Goal: Task Accomplishment & Management: Manage account settings

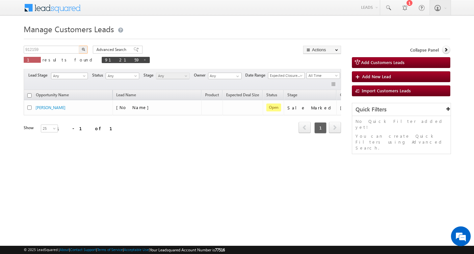
click at [64, 48] on input "912159" at bounding box center [52, 50] width 56 height 8
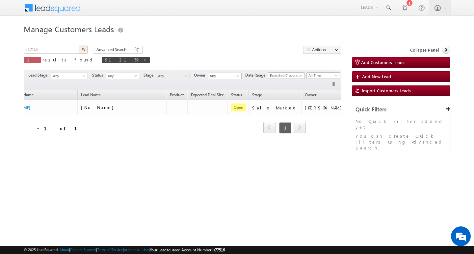
click at [64, 48] on input "912159" at bounding box center [52, 50] width 56 height 8
type input "Search Customers Leads"
click at [62, 49] on input "text" at bounding box center [52, 50] width 56 height 8
paste input "914974"
type input "914974"
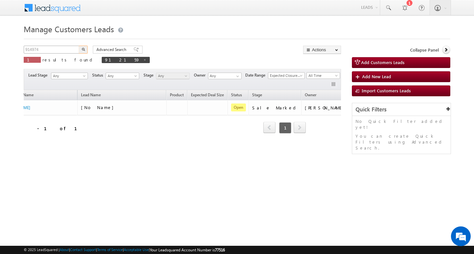
click at [79, 46] on button "button" at bounding box center [83, 50] width 9 height 8
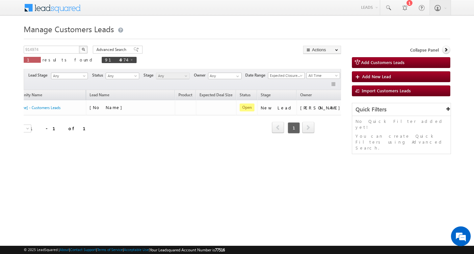
drag, startPoint x: 131, startPoint y: 141, endPoint x: 89, endPoint y: 143, distance: 42.5
click at [89, 142] on div "Opportunity Name Lead Name Product Expected Deal Size Status Stage Owner Action…" at bounding box center [182, 116] width 317 height 52
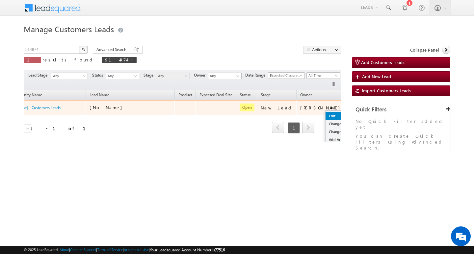
click at [326, 116] on link "Edit" at bounding box center [342, 116] width 33 height 8
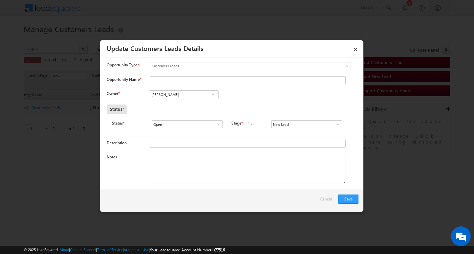
drag, startPoint x: 232, startPoint y: 169, endPoint x: 189, endPoint y: 97, distance: 83.9
click at [229, 171] on textarea "Notes" at bounding box center [248, 169] width 196 height 30
click at [187, 77] on input "Opportunity Name *" at bounding box center [248, 80] width 196 height 8
click at [213, 79] on input "Opportunity Name *" at bounding box center [248, 80] width 196 height 8
paste input "[PERSON_NAME]"
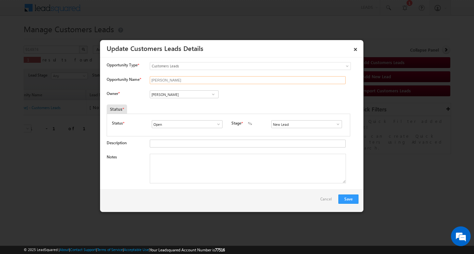
type input "[PERSON_NAME]"
click at [191, 96] on input "[PERSON_NAME]" at bounding box center [184, 95] width 69 height 8
click at [185, 97] on input at bounding box center [184, 95] width 69 height 8
paste input "[PERSON_NAME]"
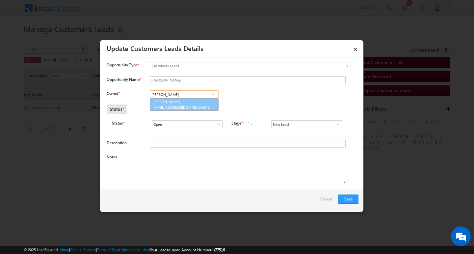
click at [185, 100] on link "[PERSON_NAME] [PERSON_NAME][EMAIL_ADDRESS][DOMAIN_NAME]" at bounding box center [184, 104] width 69 height 13
type input "[PERSON_NAME]"
click at [194, 177] on textarea "Notes" at bounding box center [248, 169] width 196 height 30
click at [335, 126] on span at bounding box center [338, 124] width 7 height 5
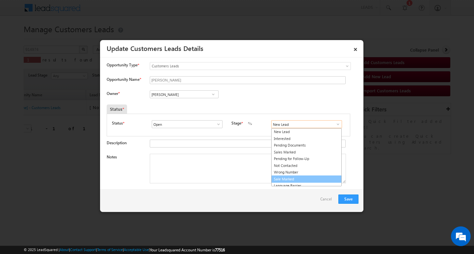
drag, startPoint x: 325, startPoint y: 179, endPoint x: 299, endPoint y: 173, distance: 26.7
click at [324, 179] on link "Sale Marked" at bounding box center [306, 180] width 70 height 8
type input "Sale Marked"
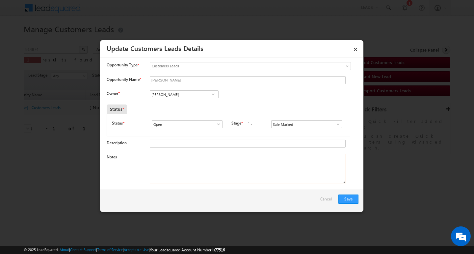
click at [220, 158] on textarea "Notes" at bounding box center [248, 169] width 196 height 30
click at [252, 168] on textarea "Notes" at bounding box center [248, 169] width 196 height 30
paste textarea "30 lakh Customer required top-up loan addressDEWAS 465106"
type textarea "30 lakh Customer required top-up loan addressDEWAS 465106"
click at [344, 200] on button "Save" at bounding box center [348, 199] width 20 height 9
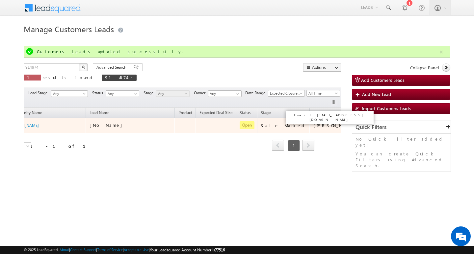
click at [324, 128] on div "[PERSON_NAME]" at bounding box center [334, 126] width 43 height 6
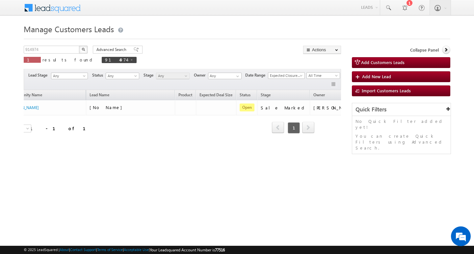
scroll to position [0, 47]
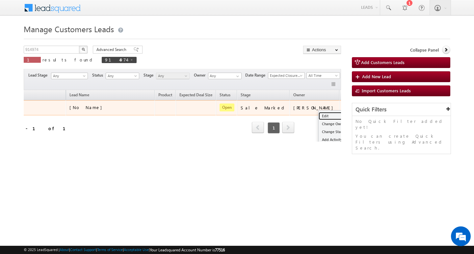
click at [319, 113] on link "Edit" at bounding box center [335, 116] width 33 height 8
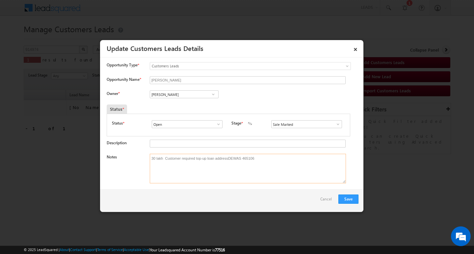
click at [261, 163] on textarea "30 lakh Customer required top-up loan addressDEWAS 465106" at bounding box center [248, 169] width 196 height 30
click at [205, 159] on textarea "Notes" at bounding box center [248, 169] width 196 height 30
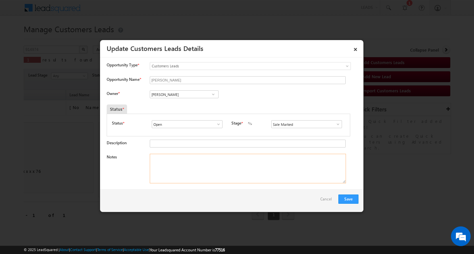
paste textarea "5 lakh Customer required top-up loan addressDELHI 281305/"
type textarea "5 lakh Customer required top-up loan addressDELHI 281305/"
click at [347, 196] on button "Save" at bounding box center [348, 199] width 20 height 9
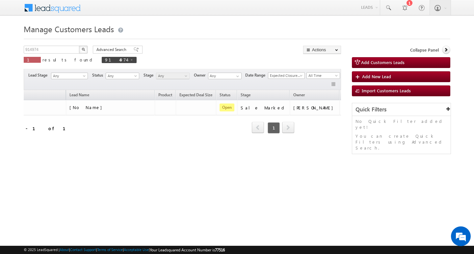
click at [321, 124] on div "Opportunity Name Lead Name Product Expected Deal Size Status Stage Owner Action…" at bounding box center [182, 116] width 317 height 52
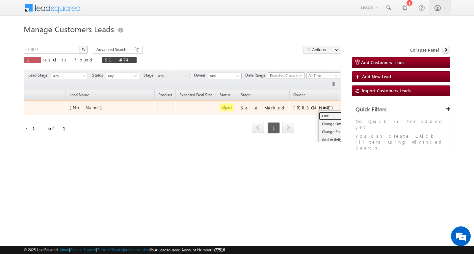
click at [319, 114] on link "Edit" at bounding box center [335, 116] width 33 height 8
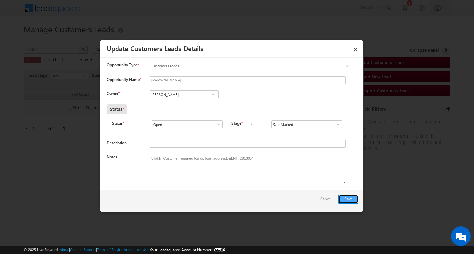
click at [346, 200] on button "Save" at bounding box center [348, 199] width 20 height 9
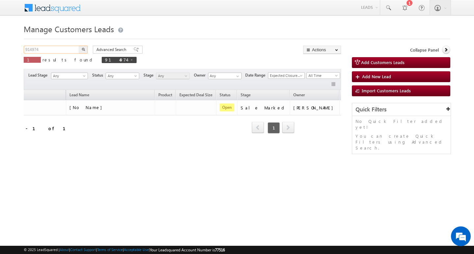
click at [71, 46] on input "914974" at bounding box center [52, 50] width 56 height 8
paste input "914984"
type input "914984"
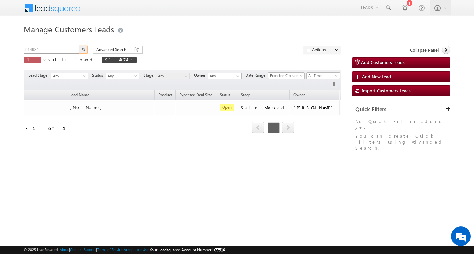
click at [79, 46] on button "button" at bounding box center [83, 50] width 9 height 8
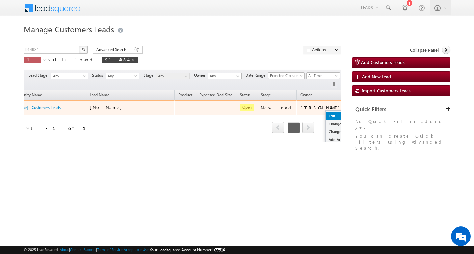
click at [326, 115] on link "Edit" at bounding box center [342, 116] width 33 height 8
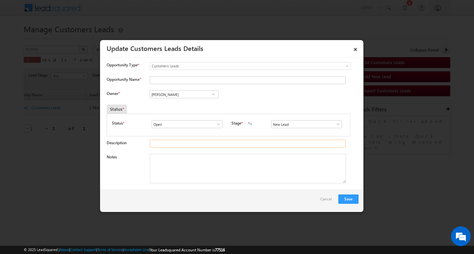
click at [176, 146] on input "Description" at bounding box center [248, 144] width 196 height 8
click at [176, 79] on input "Opportunity Name *" at bounding box center [248, 80] width 196 height 8
click at [172, 95] on input "[PERSON_NAME]" at bounding box center [184, 95] width 69 height 8
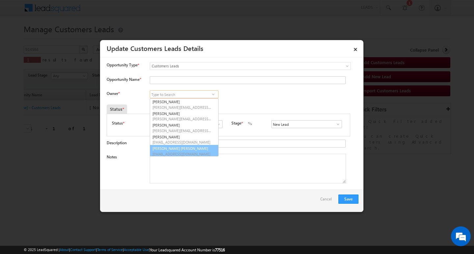
scroll to position [2, 0]
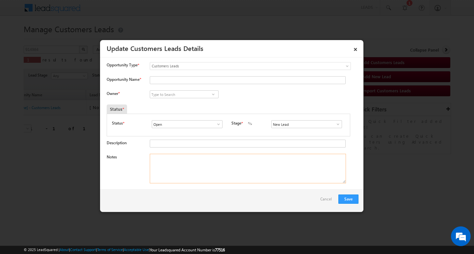
click at [187, 170] on textarea "Notes" at bounding box center [248, 169] width 196 height 30
click at [184, 91] on input at bounding box center [184, 95] width 69 height 8
paste input "[PERSON_NAME]"
click at [185, 103] on link "[PERSON_NAME] [PERSON_NAME][EMAIL_ADDRESS][DOMAIN_NAME]" at bounding box center [184, 104] width 69 height 13
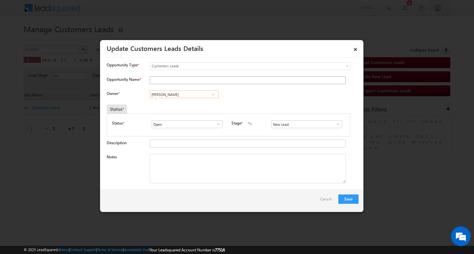
type input "[PERSON_NAME]"
click at [198, 79] on input "Opportunity Name *" at bounding box center [248, 80] width 196 height 8
click at [223, 77] on input "Opportunity Name *" at bounding box center [248, 80] width 196 height 8
paste input "[PERSON_NAME]"
type input "[PERSON_NAME]"
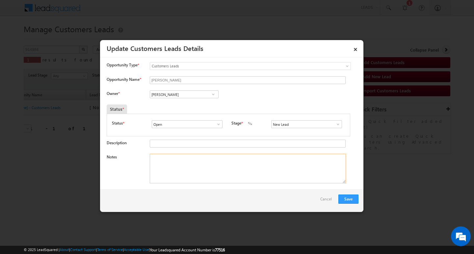
click at [225, 160] on textarea "Notes" at bounding box center [248, 169] width 196 height 30
click at [202, 164] on textarea "Notes" at bounding box center [248, 169] width 196 height 30
paste textarea "30 lakh Customer required top-up loan addressDEWAS 465106"
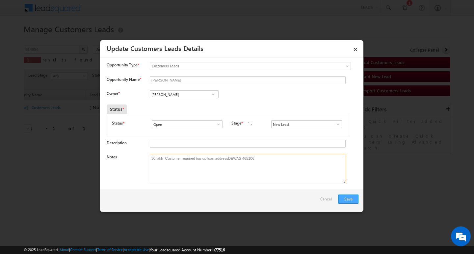
type textarea "30 lakh Customer required top-up loan addressDEWAS 465106"
click at [351, 197] on button "Save" at bounding box center [348, 199] width 20 height 9
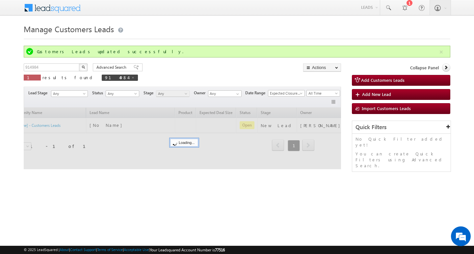
click at [325, 126] on div at bounding box center [182, 139] width 317 height 62
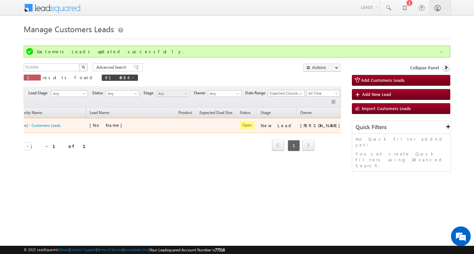
click at [350, 125] on div at bounding box center [355, 125] width 11 height 9
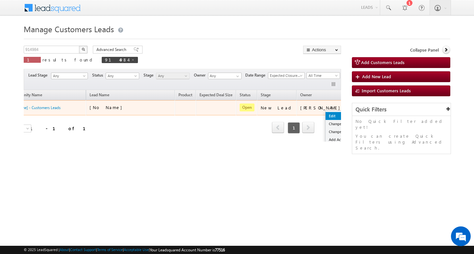
click at [326, 114] on link "Edit" at bounding box center [342, 116] width 33 height 8
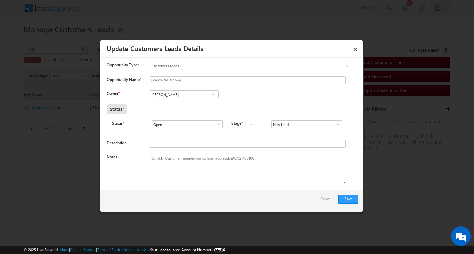
click at [335, 125] on span at bounding box center [338, 124] width 7 height 5
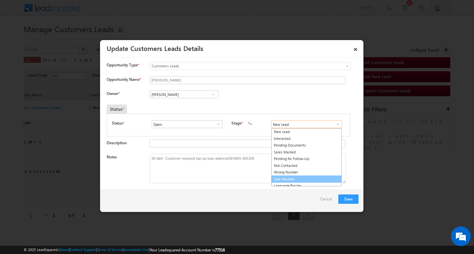
click at [321, 181] on link "Sale Marked" at bounding box center [306, 180] width 70 height 8
type input "Sale Marked"
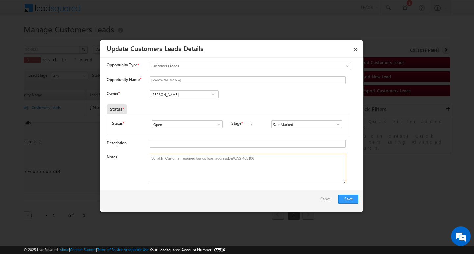
click at [304, 170] on textarea "30 lakh Customer required top-up loan addressDEWAS 465106" at bounding box center [248, 169] width 196 height 30
click at [347, 199] on button "Save" at bounding box center [348, 199] width 20 height 9
